Goal: Communication & Community: Participate in discussion

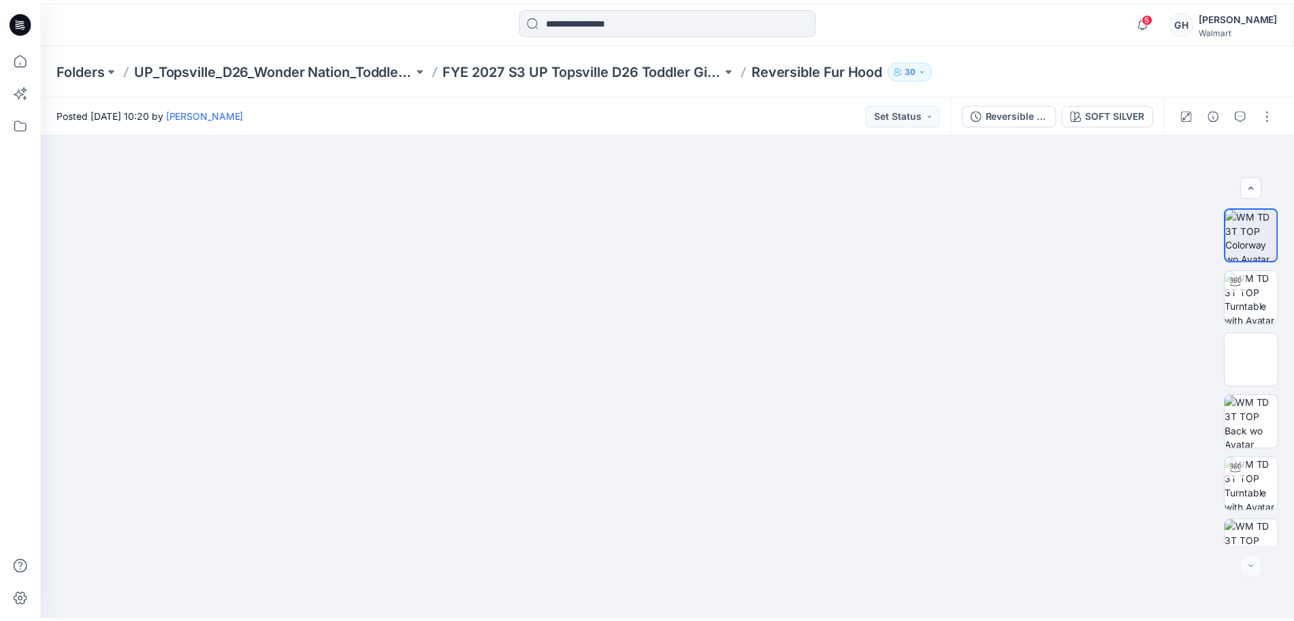
scroll to position [215, 0]
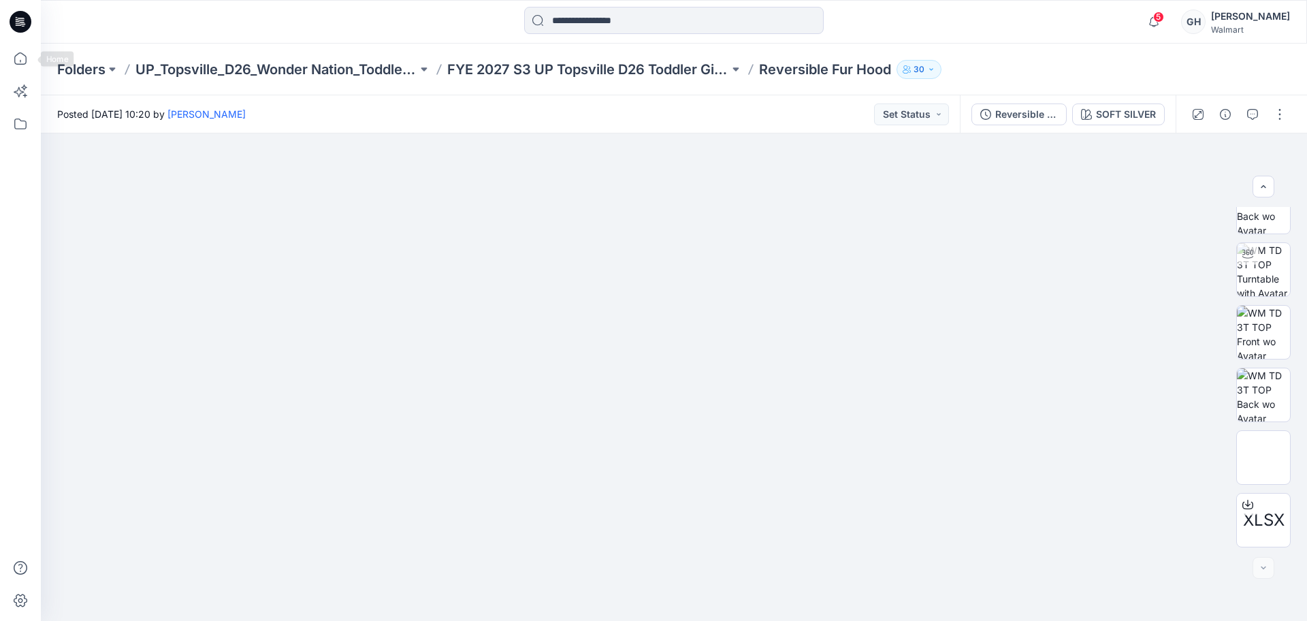
drag, startPoint x: 30, startPoint y: 60, endPoint x: 40, endPoint y: 59, distance: 10.2
click at [30, 60] on icon at bounding box center [20, 59] width 30 height 30
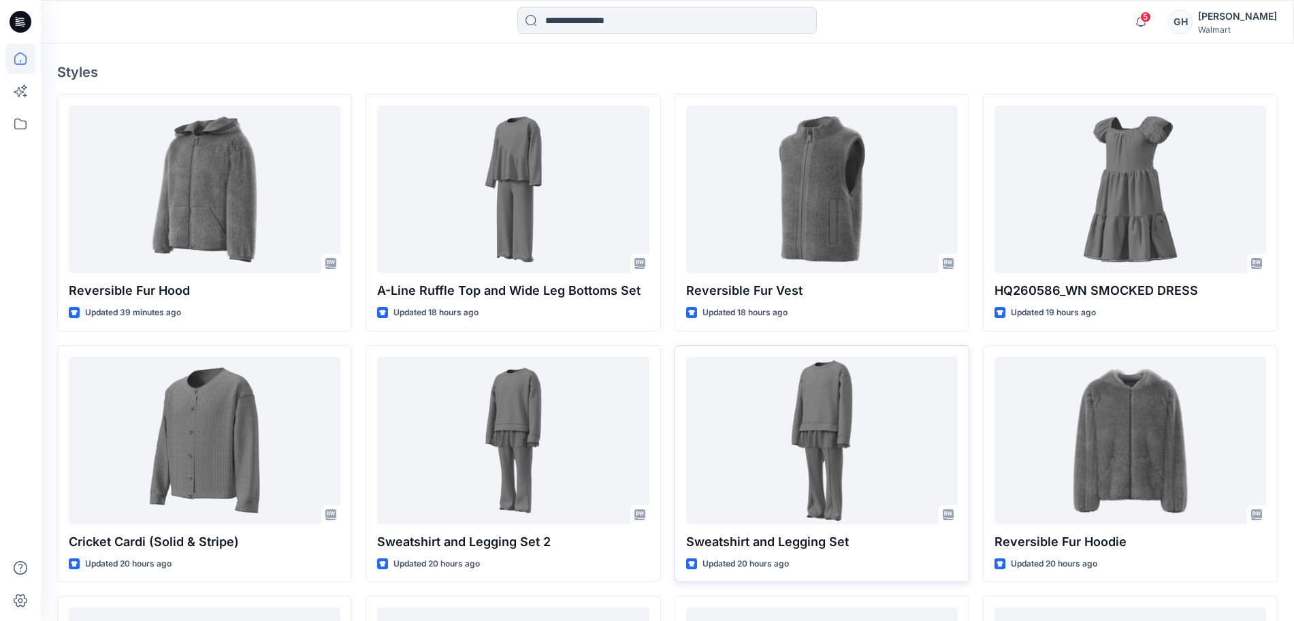
scroll to position [340, 0]
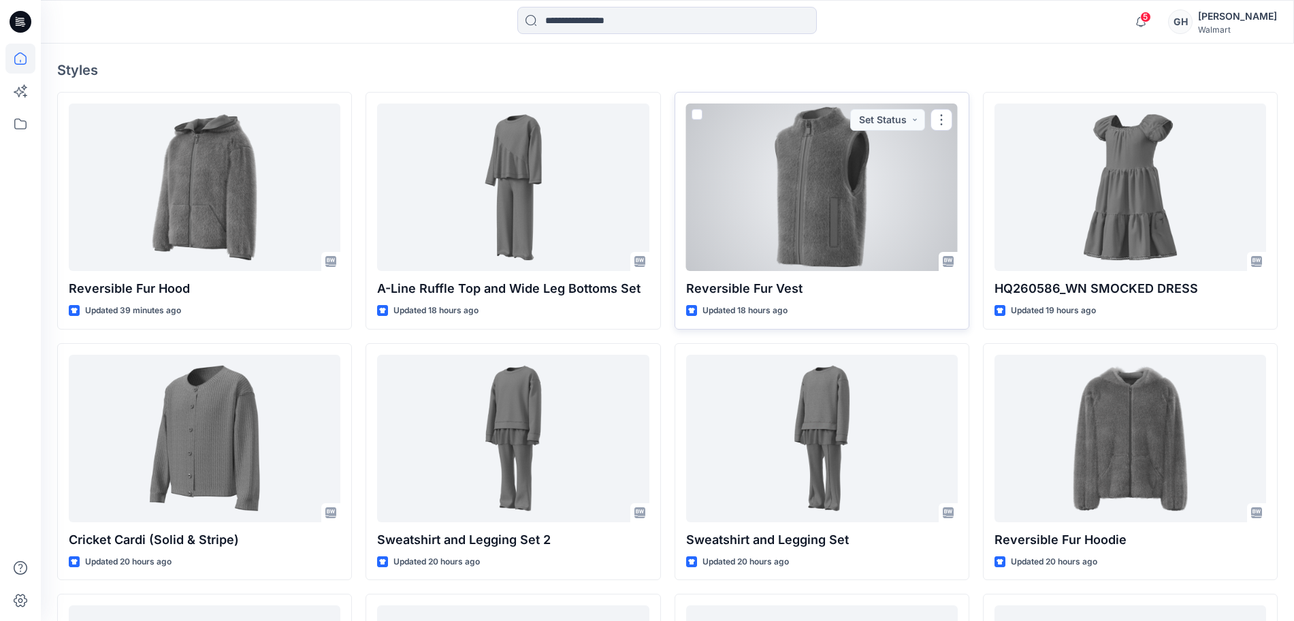
click at [819, 187] on div at bounding box center [822, 186] width 272 height 167
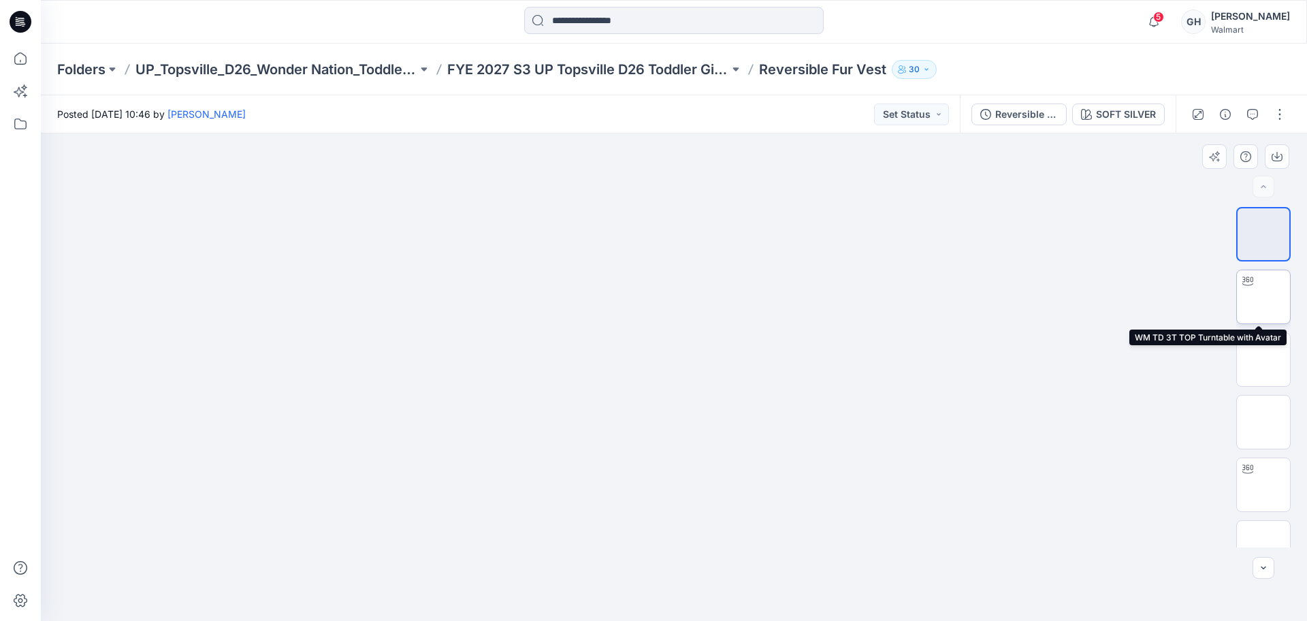
click at [1263, 297] on img at bounding box center [1263, 297] width 0 height 0
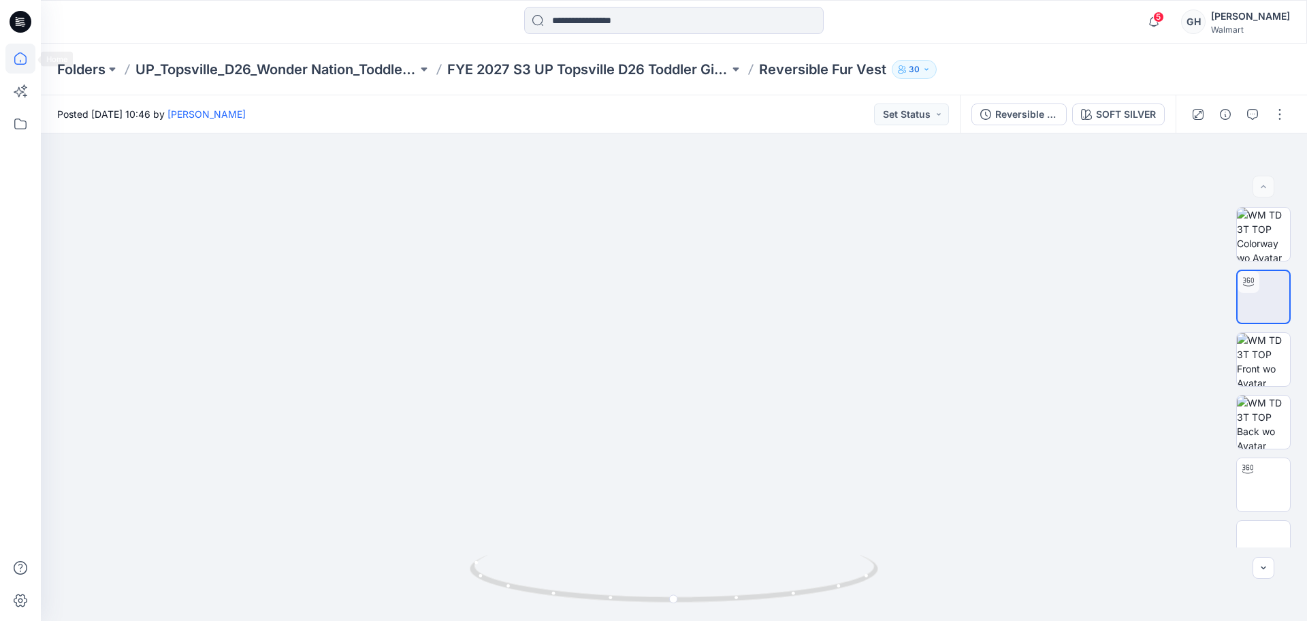
click at [24, 53] on icon at bounding box center [20, 59] width 30 height 30
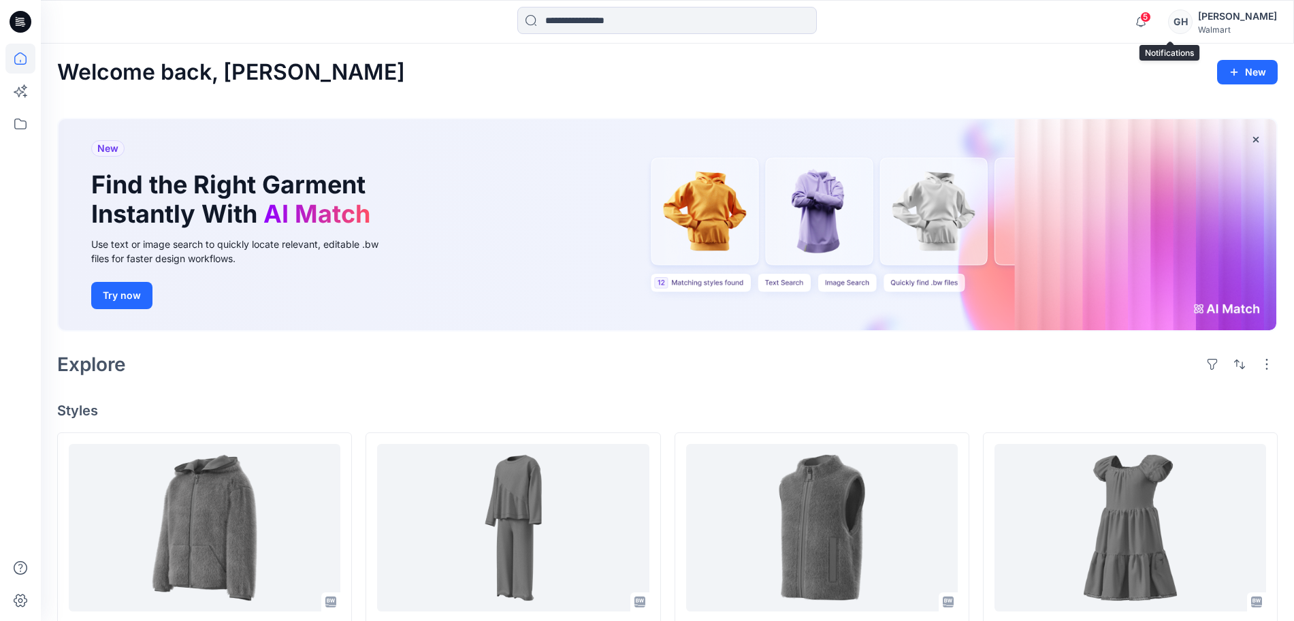
click at [1151, 18] on span "5" at bounding box center [1145, 17] width 11 height 11
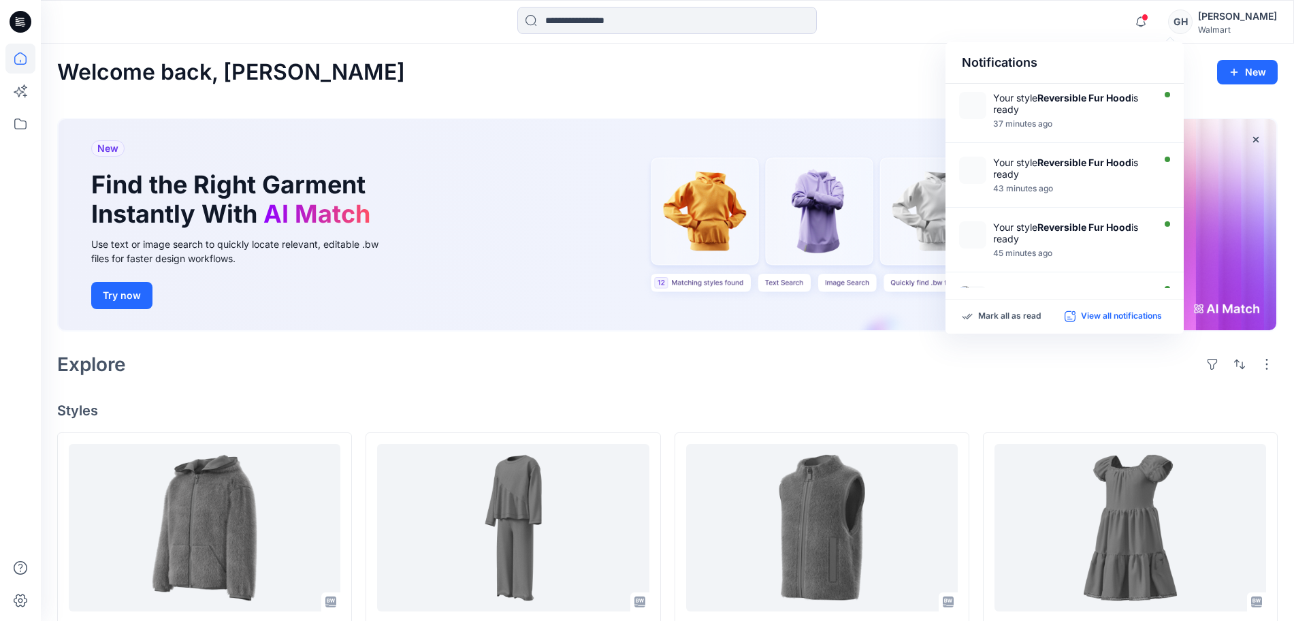
click at [1085, 318] on p "View all notifications" at bounding box center [1121, 316] width 81 height 12
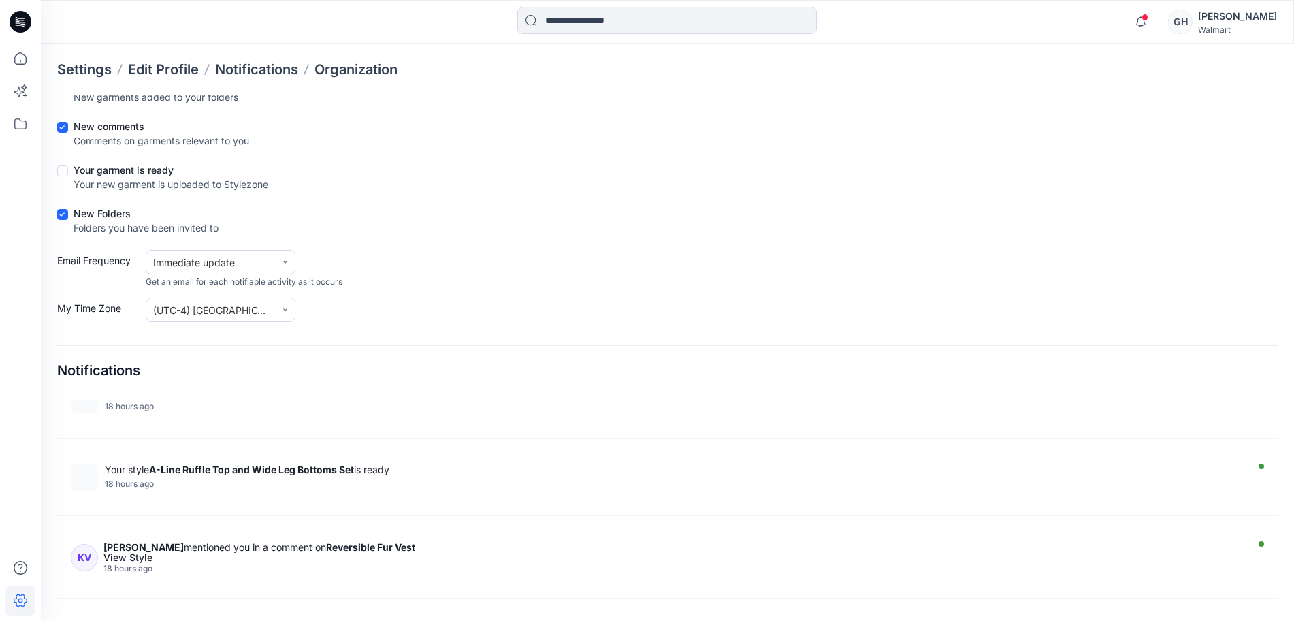
scroll to position [340, 0]
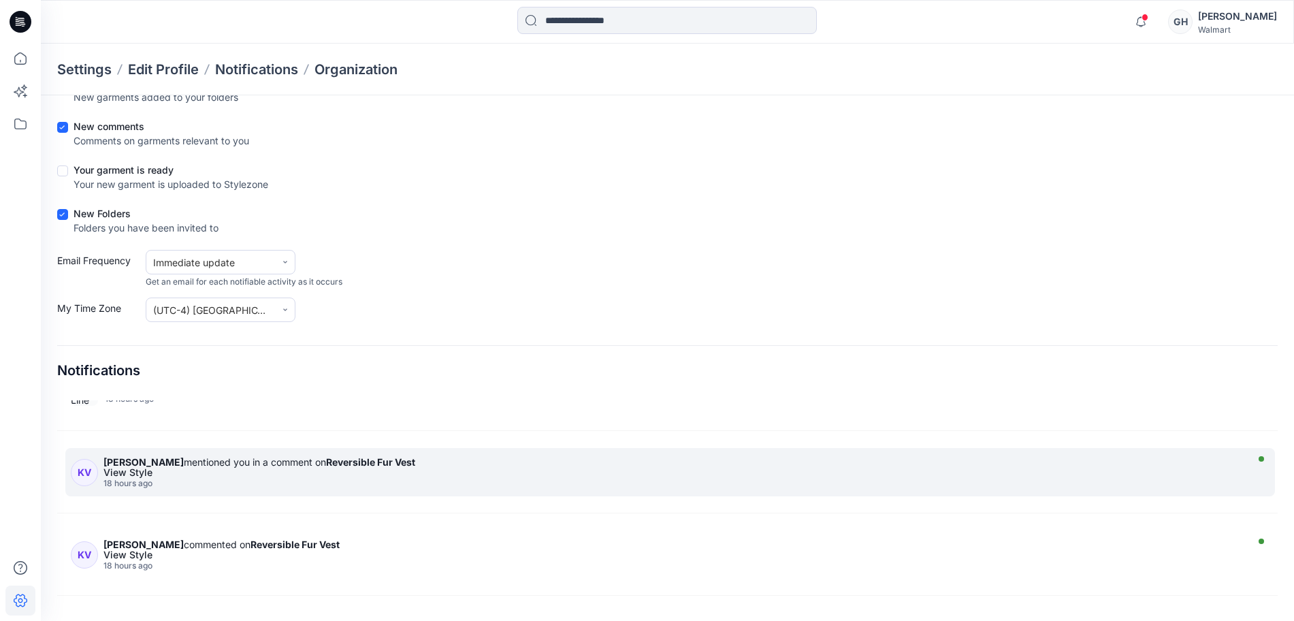
click at [331, 462] on strong "Reversible Fur Vest" at bounding box center [370, 462] width 89 height 12
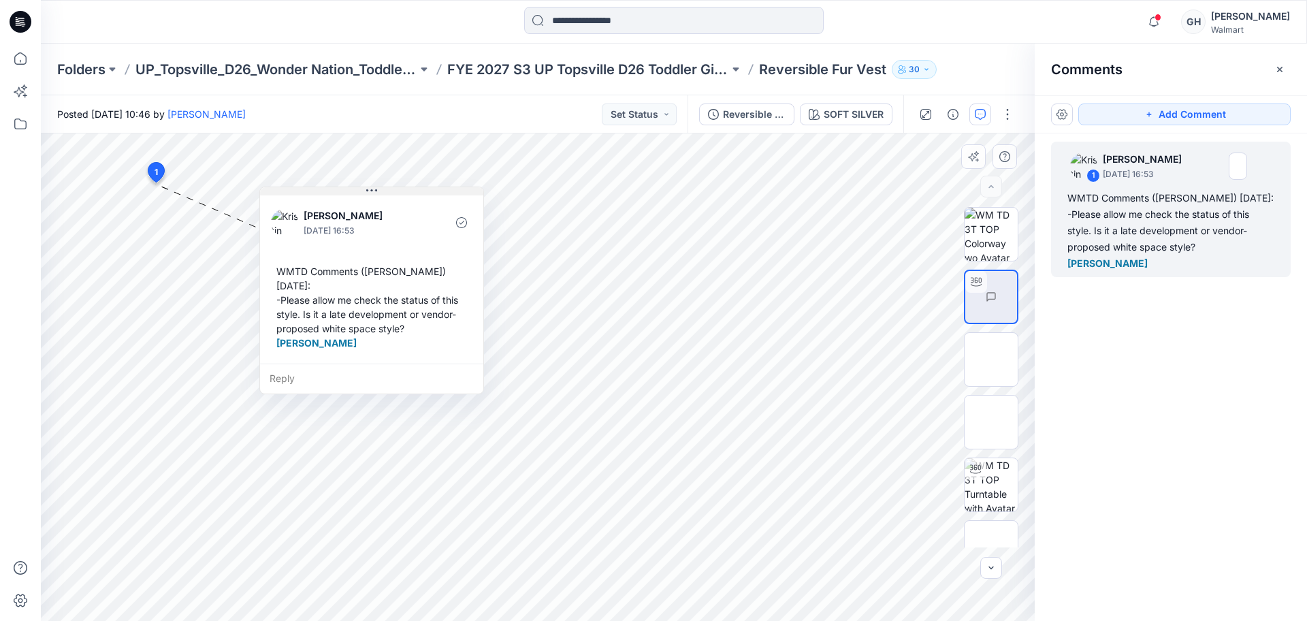
drag, startPoint x: 235, startPoint y: 193, endPoint x: 359, endPoint y: 190, distance: 124.6
click at [359, 190] on button at bounding box center [371, 191] width 223 height 8
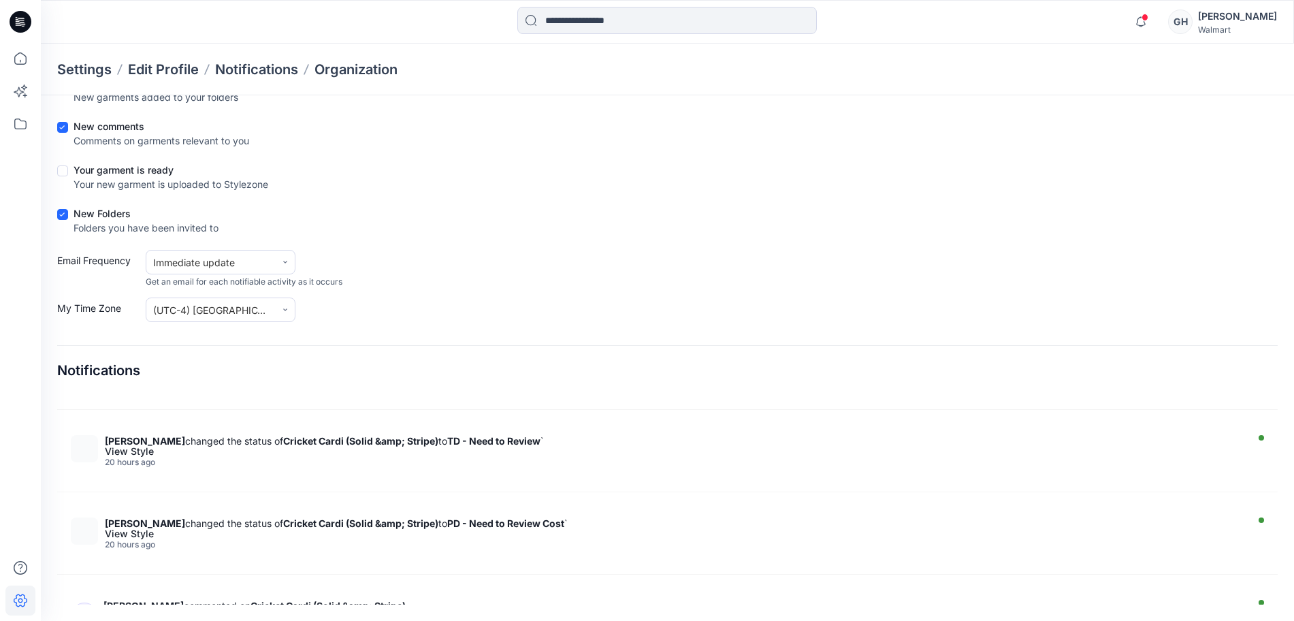
scroll to position [936, 0]
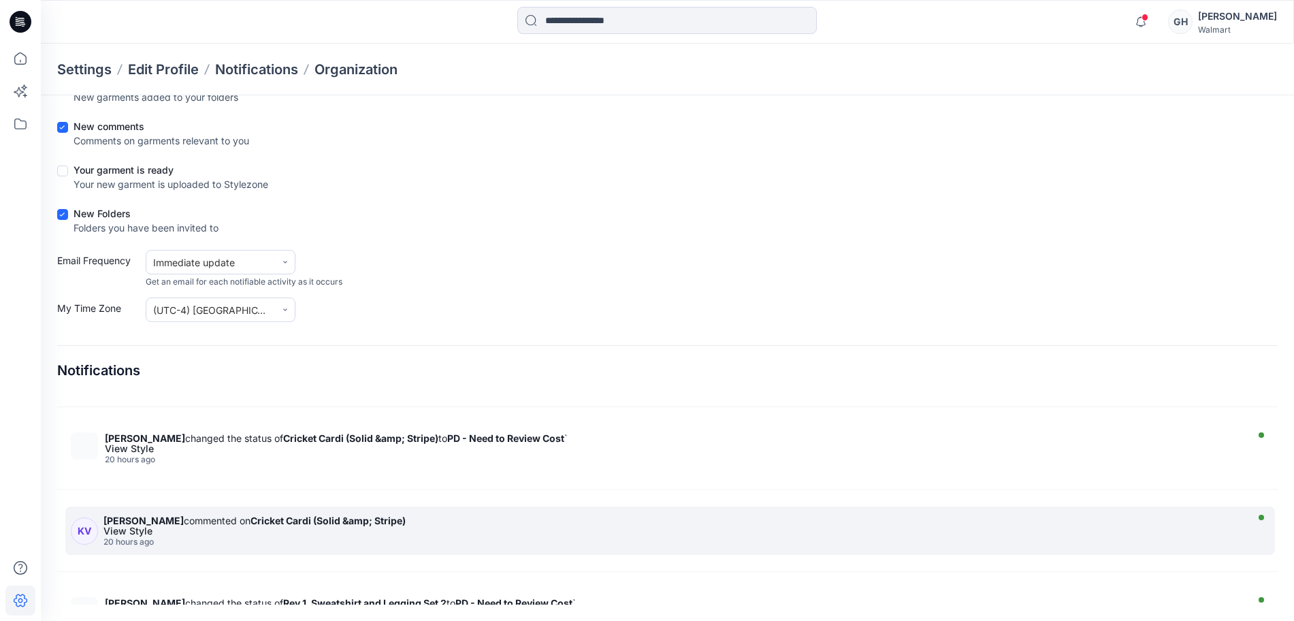
click at [334, 529] on div "View Style" at bounding box center [672, 531] width 1138 height 10
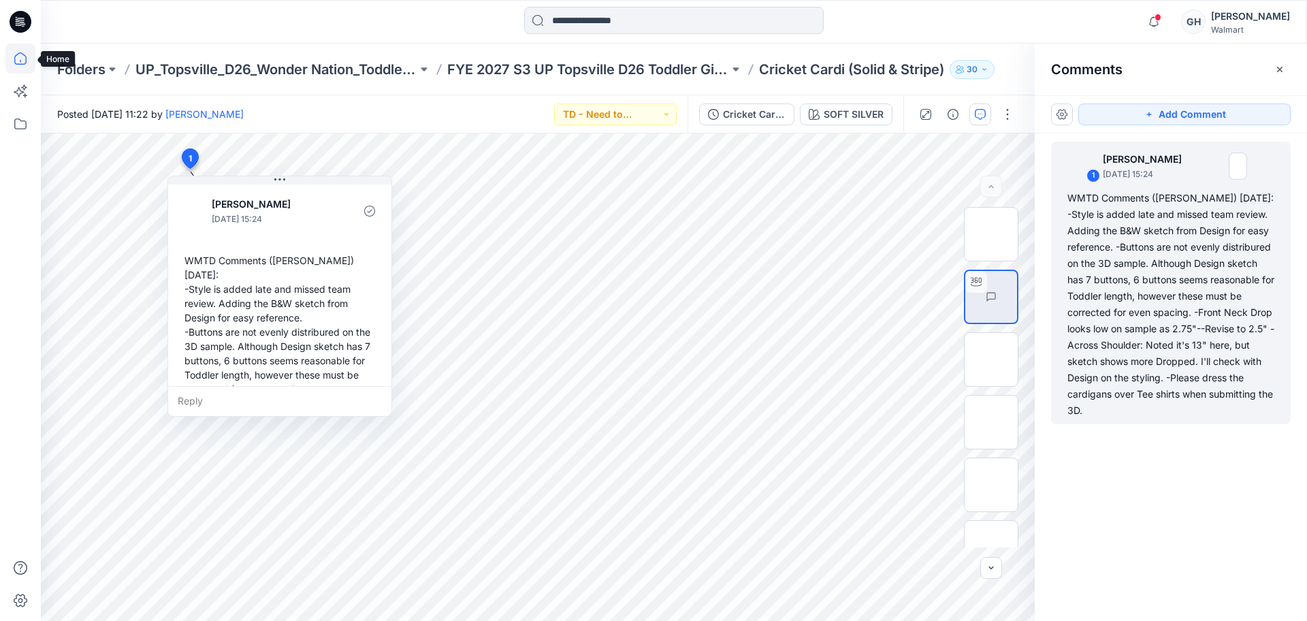
click at [31, 55] on icon at bounding box center [20, 59] width 30 height 30
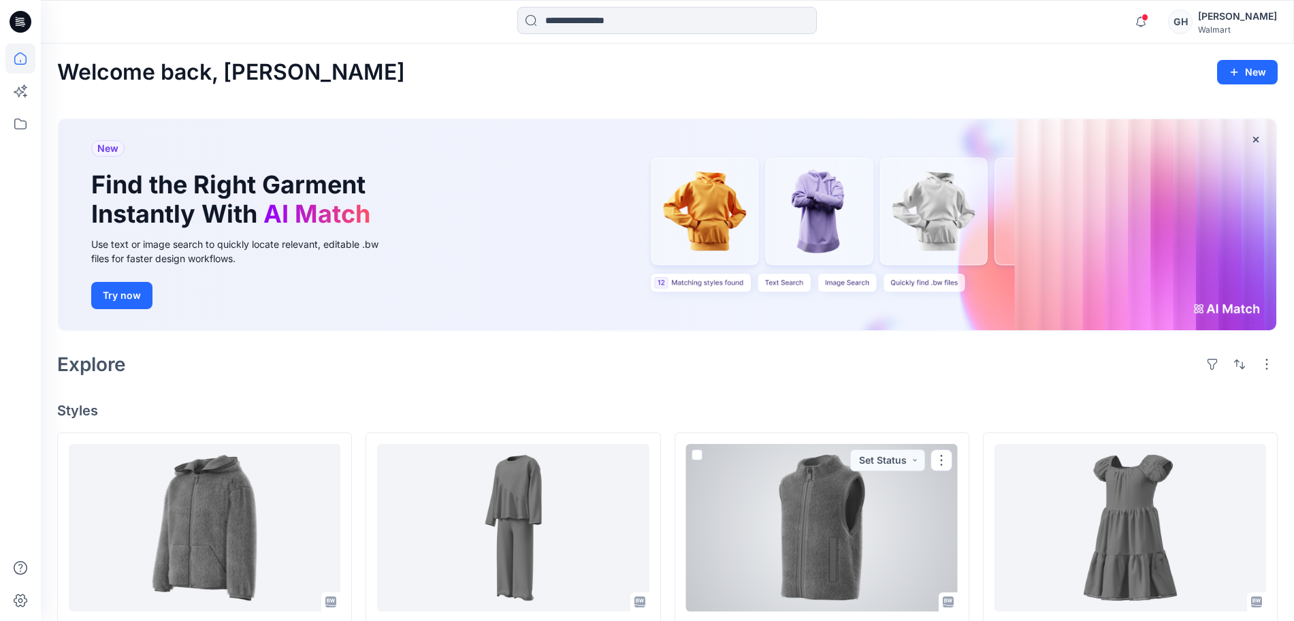
drag, startPoint x: 770, startPoint y: 538, endPoint x: 872, endPoint y: 537, distance: 102.8
click at [770, 538] on div at bounding box center [822, 527] width 272 height 167
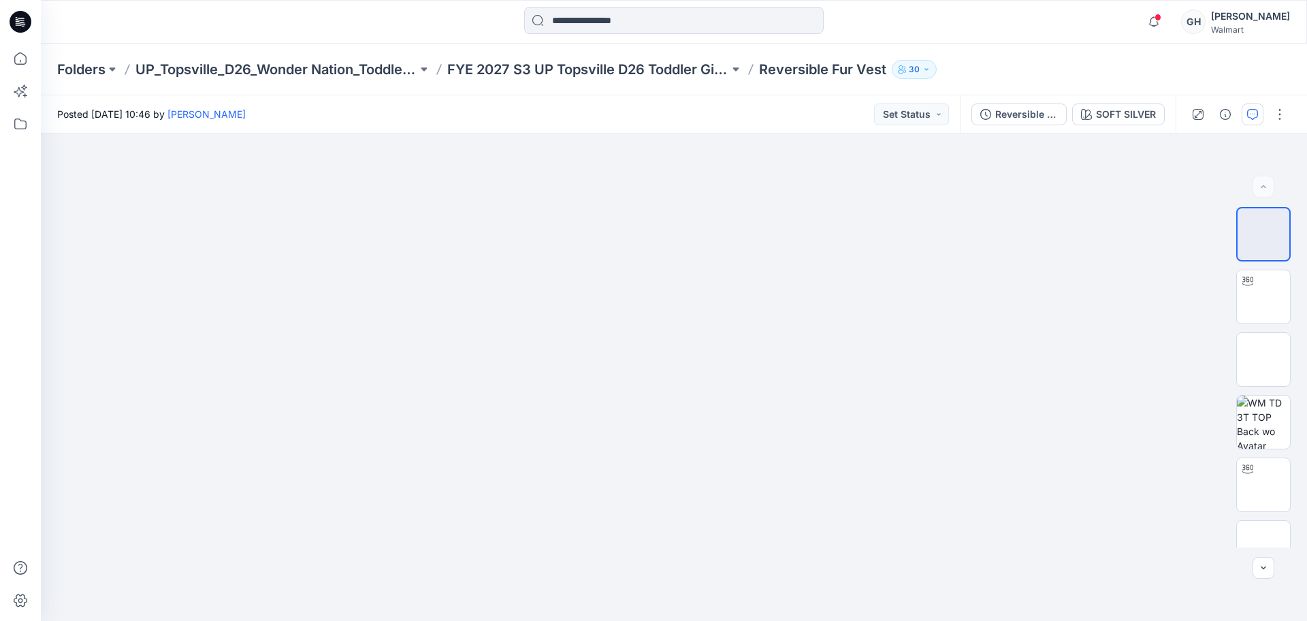
click at [1258, 112] on button "button" at bounding box center [1252, 114] width 22 height 22
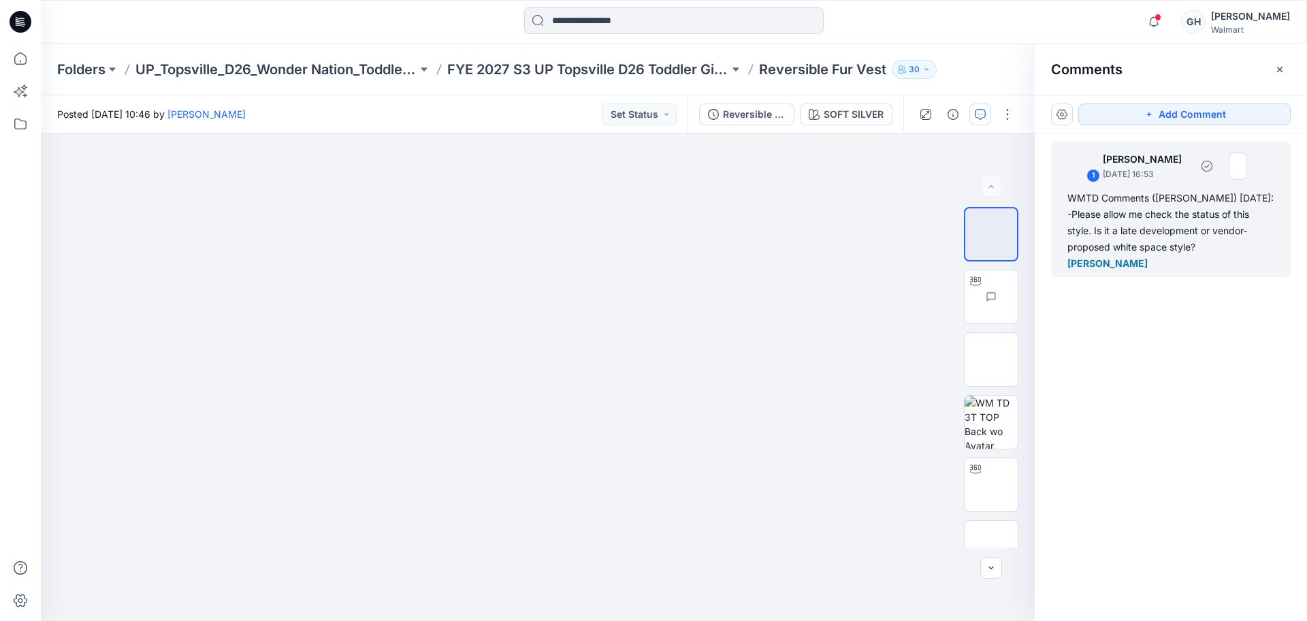
click at [1192, 233] on div "WMTD Comments ([PERSON_NAME]) [DATE]: -Please allow me check the status of this…" at bounding box center [1170, 231] width 207 height 82
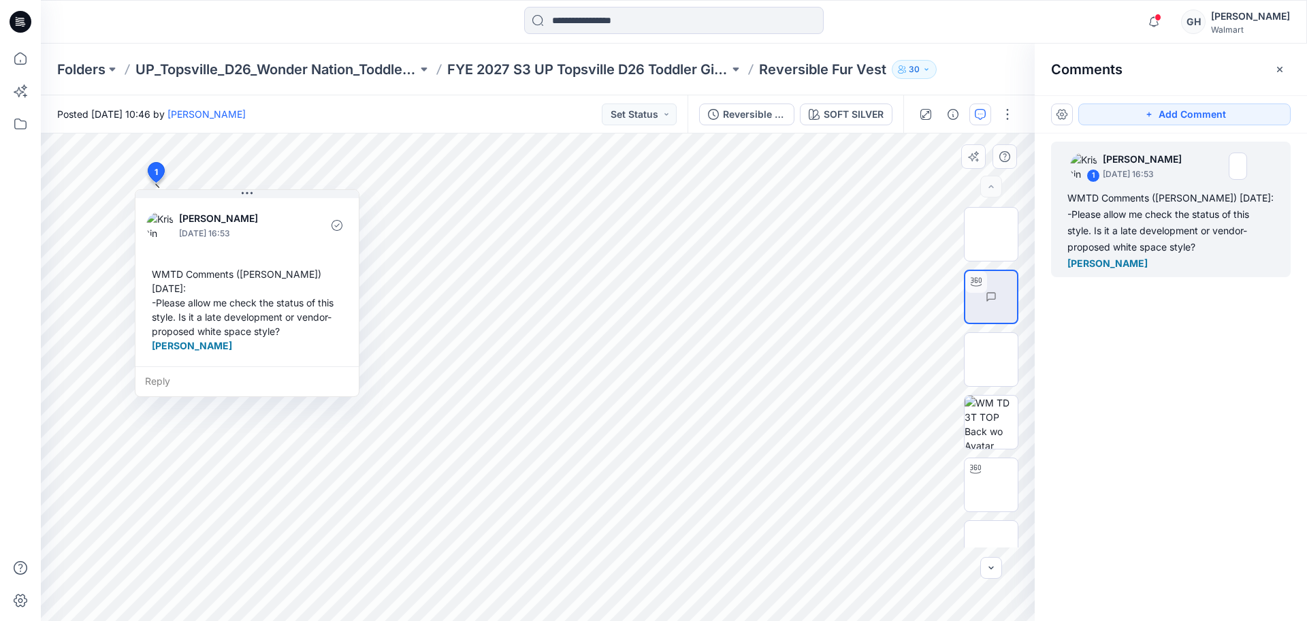
click at [167, 366] on div "Reply" at bounding box center [246, 381] width 223 height 30
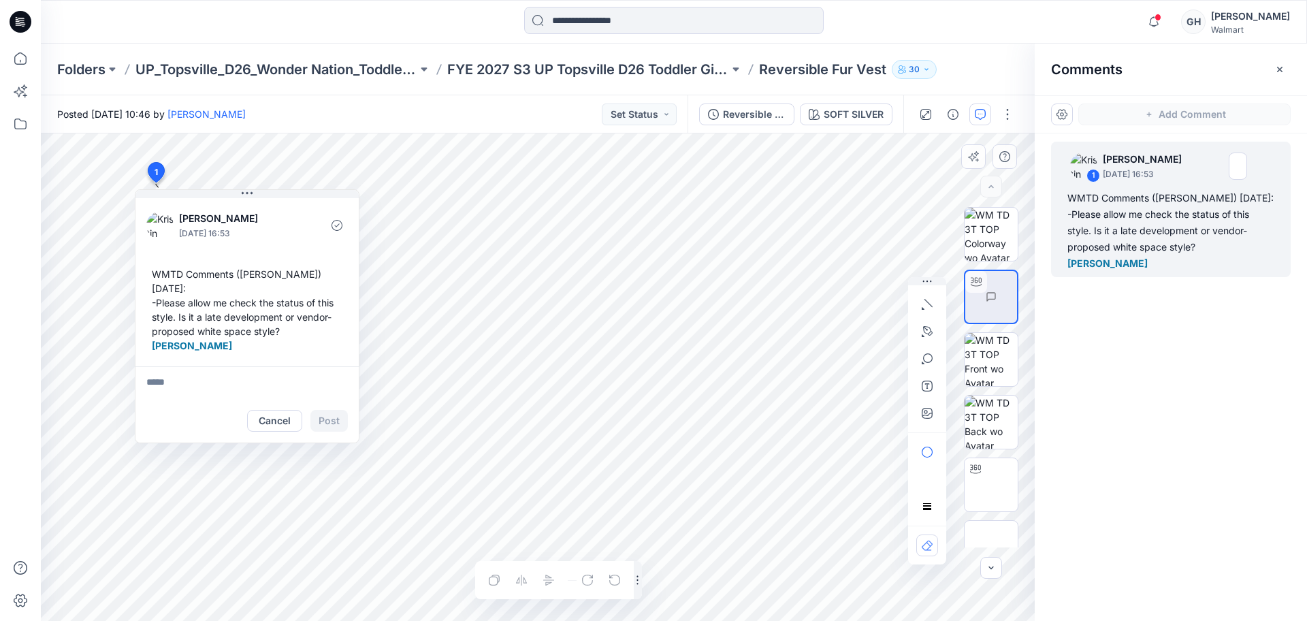
click at [211, 366] on textarea at bounding box center [246, 382] width 223 height 33
click at [214, 455] on p "[PERSON_NAME]" at bounding box center [235, 463] width 102 height 16
type textarea "**********"
click at [337, 410] on button "Post" at bounding box center [328, 421] width 37 height 22
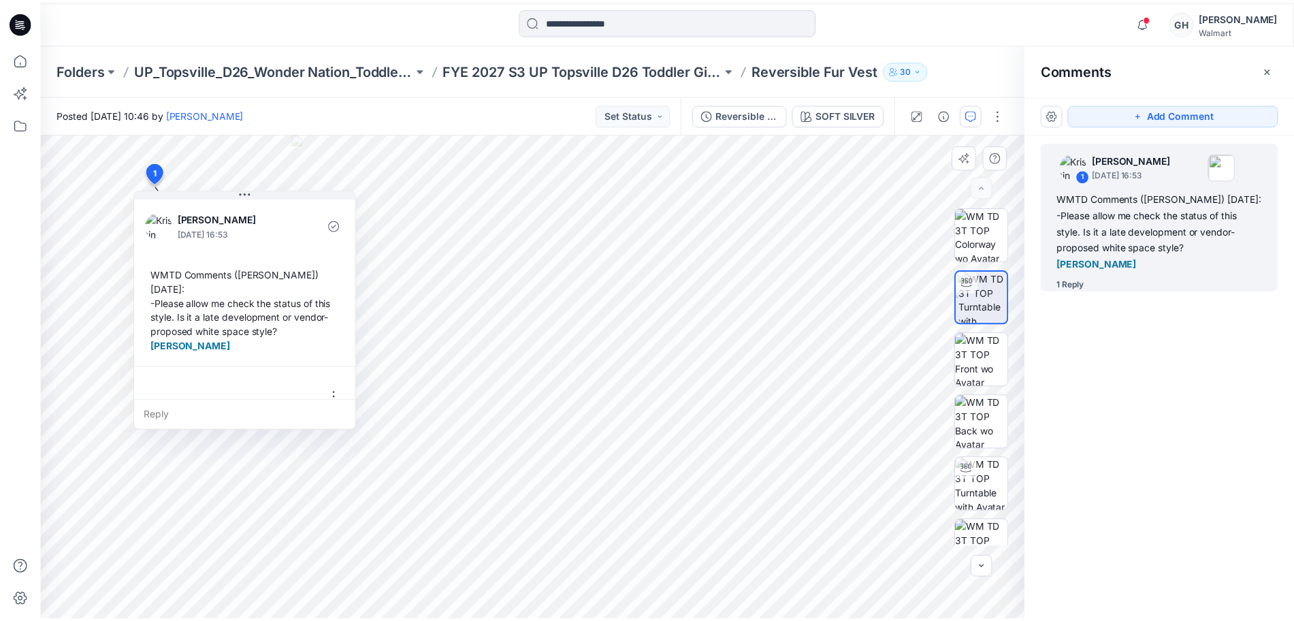
scroll to position [52, 0]
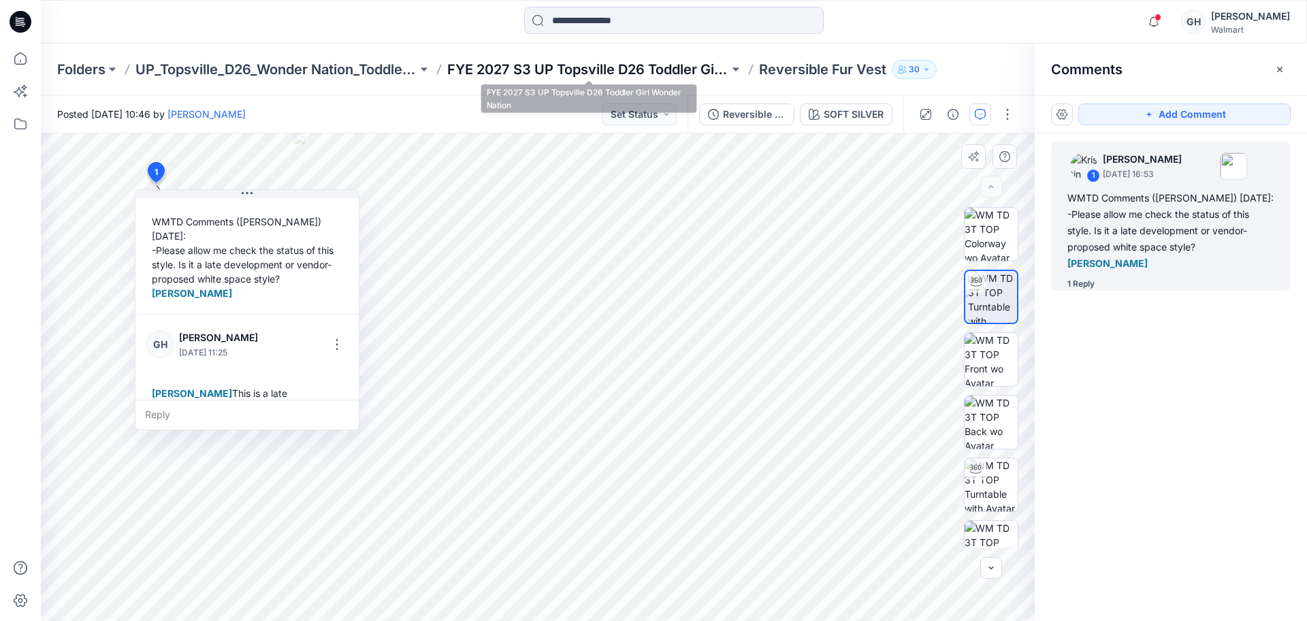
click at [510, 78] on p "FYE 2027 S3 UP Topsville D26 Toddler Girl Wonder Nation" at bounding box center [588, 69] width 282 height 19
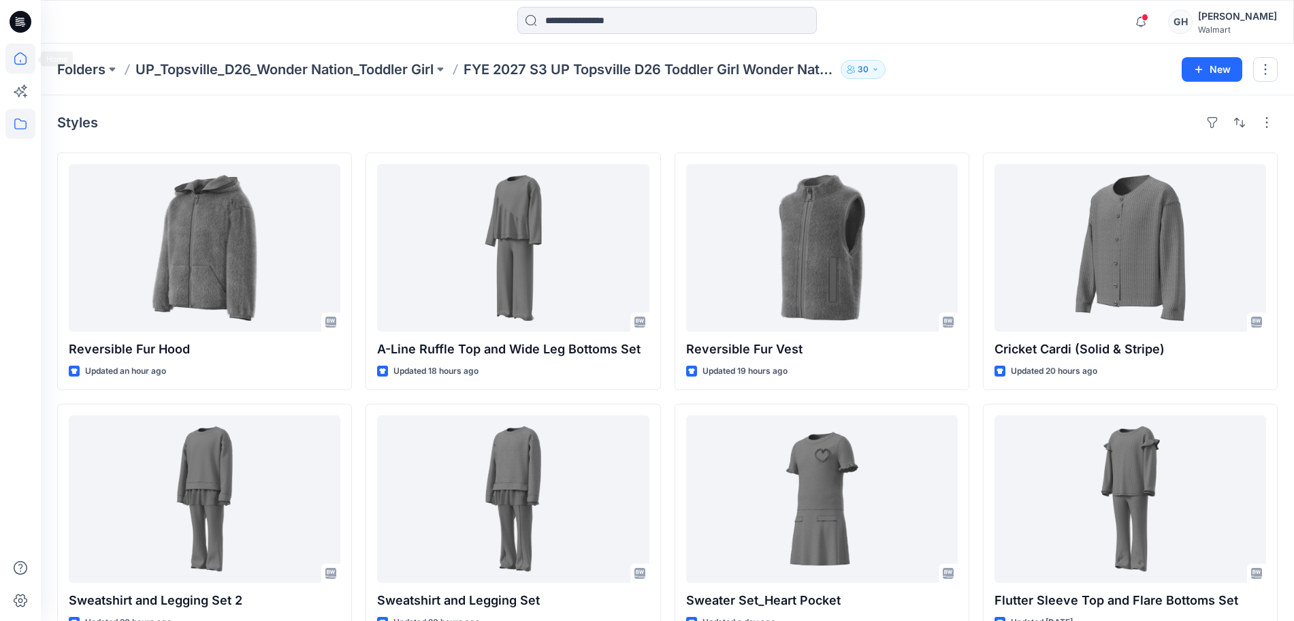
click at [33, 52] on icon at bounding box center [20, 59] width 30 height 30
